Goal: Task Accomplishment & Management: Manage account settings

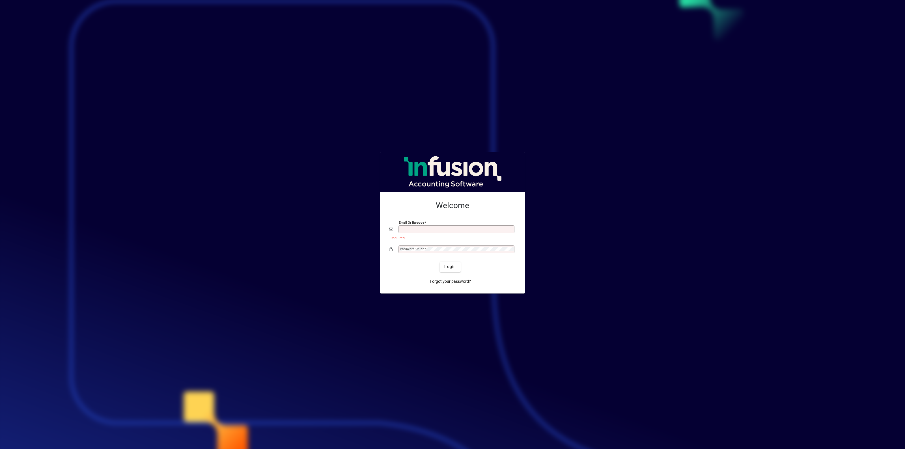
type input "**********"
click at [451, 269] on span "Login" at bounding box center [450, 267] width 12 height 6
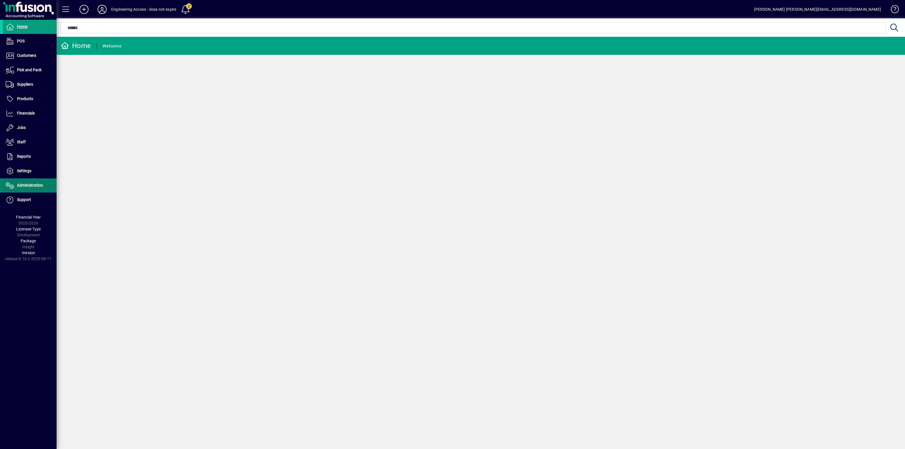
click at [23, 183] on span "Administration" at bounding box center [23, 185] width 40 height 7
click at [23, 198] on span "Licensees" at bounding box center [16, 197] width 21 height 5
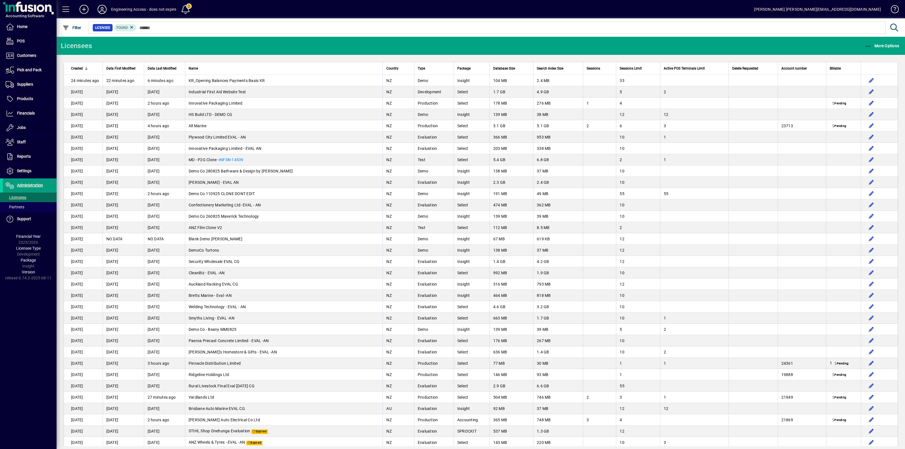
click at [743, 67] on span "Delete Requested" at bounding box center [745, 68] width 26 height 6
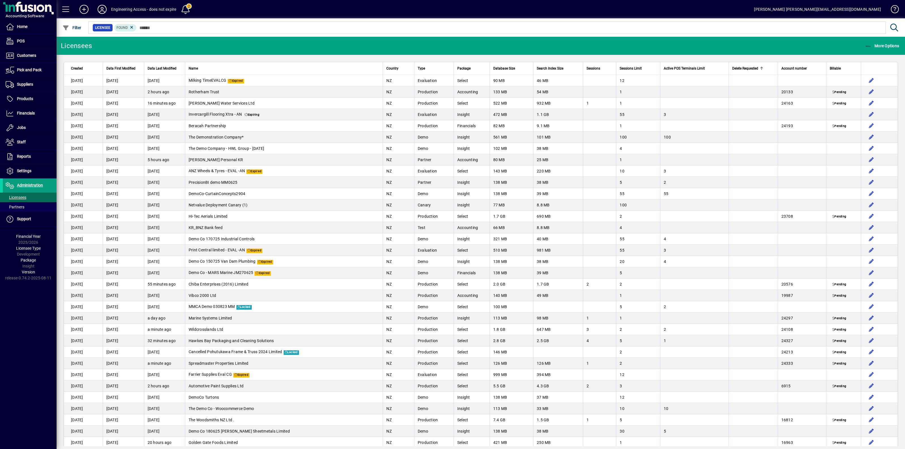
click at [743, 67] on span "Delete Requested" at bounding box center [745, 68] width 26 height 6
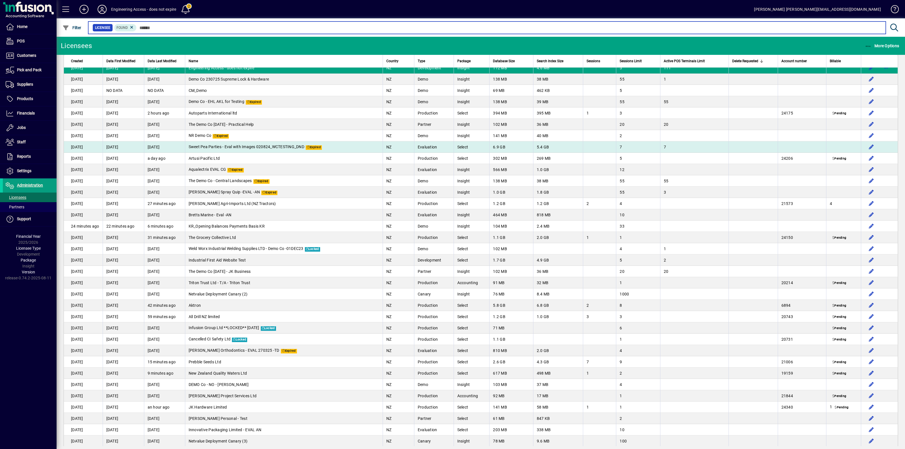
scroll to position [3073, 0]
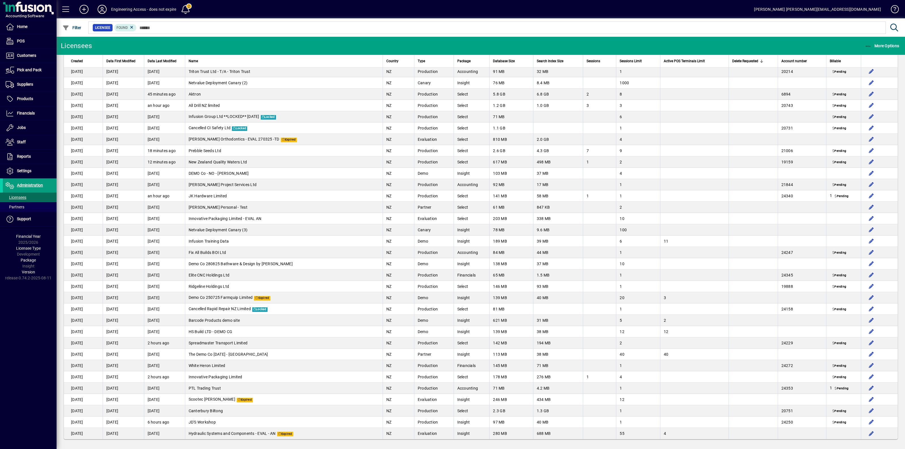
click at [105, 9] on icon at bounding box center [101, 9] width 11 height 9
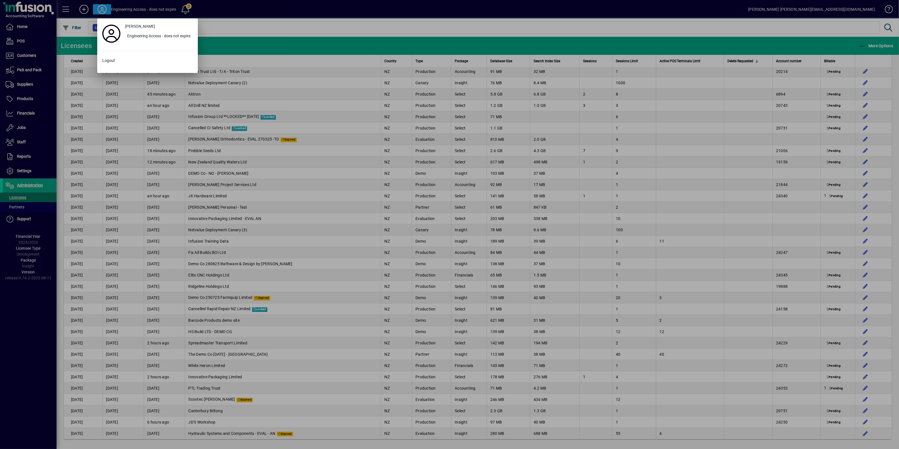
click at [727, 12] on div at bounding box center [449, 224] width 899 height 449
